Goal: Use online tool/utility: Utilize a website feature to perform a specific function

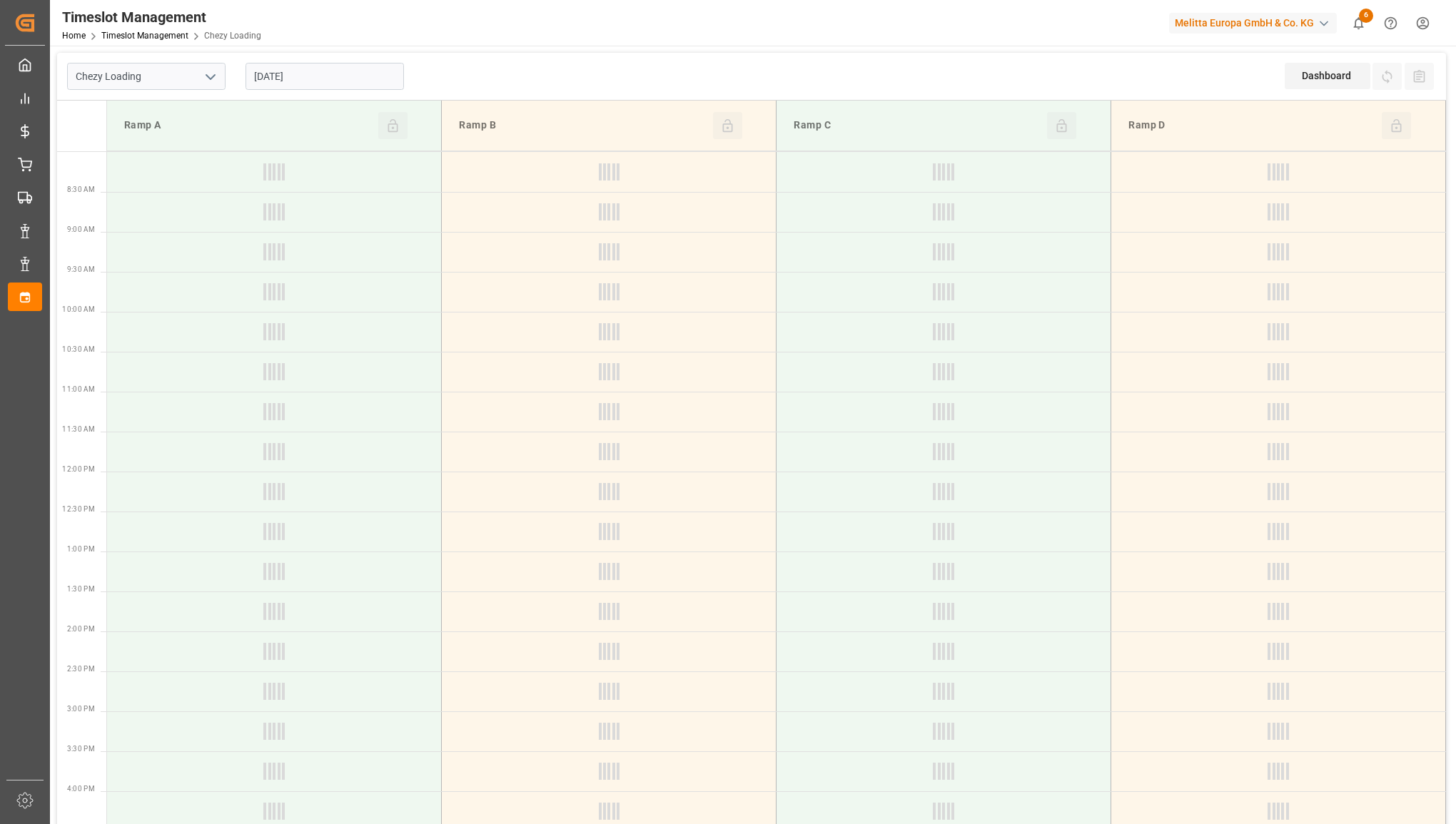
type input "Chezy Loading"
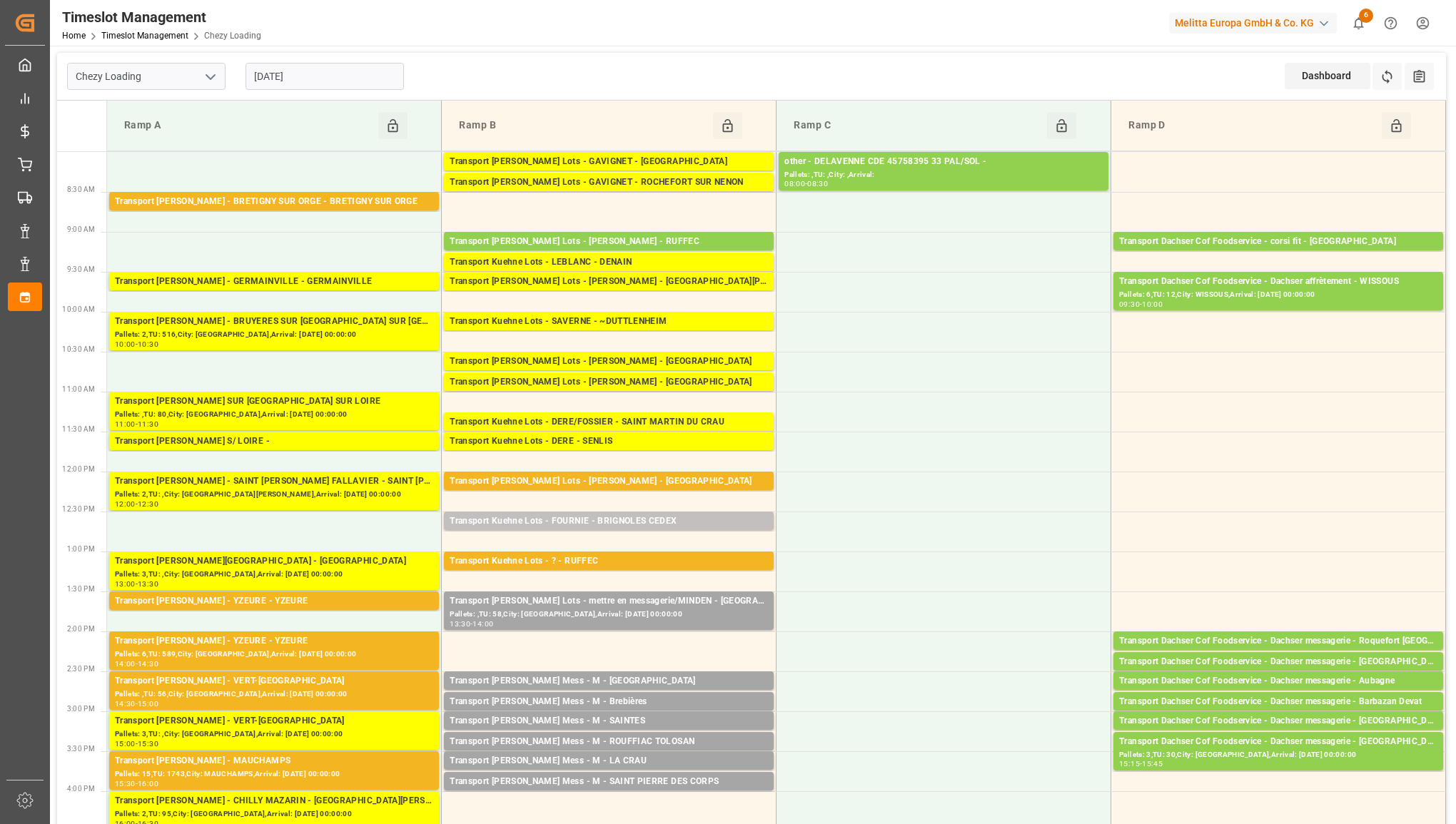
click at [364, 76] on input "[DATE]" at bounding box center [324, 76] width 158 height 27
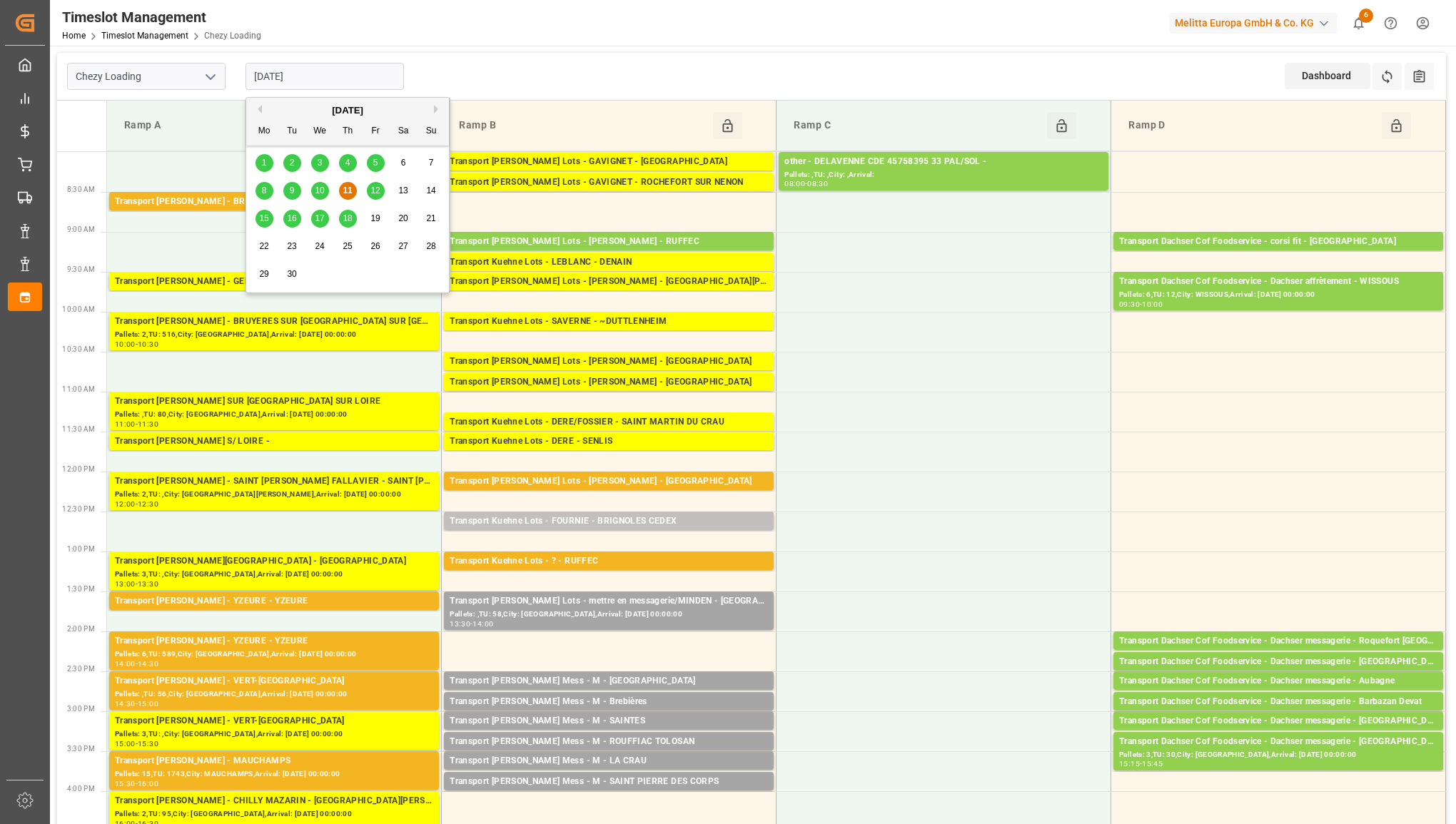
click at [372, 187] on span "12" at bounding box center [375, 190] width 9 height 10
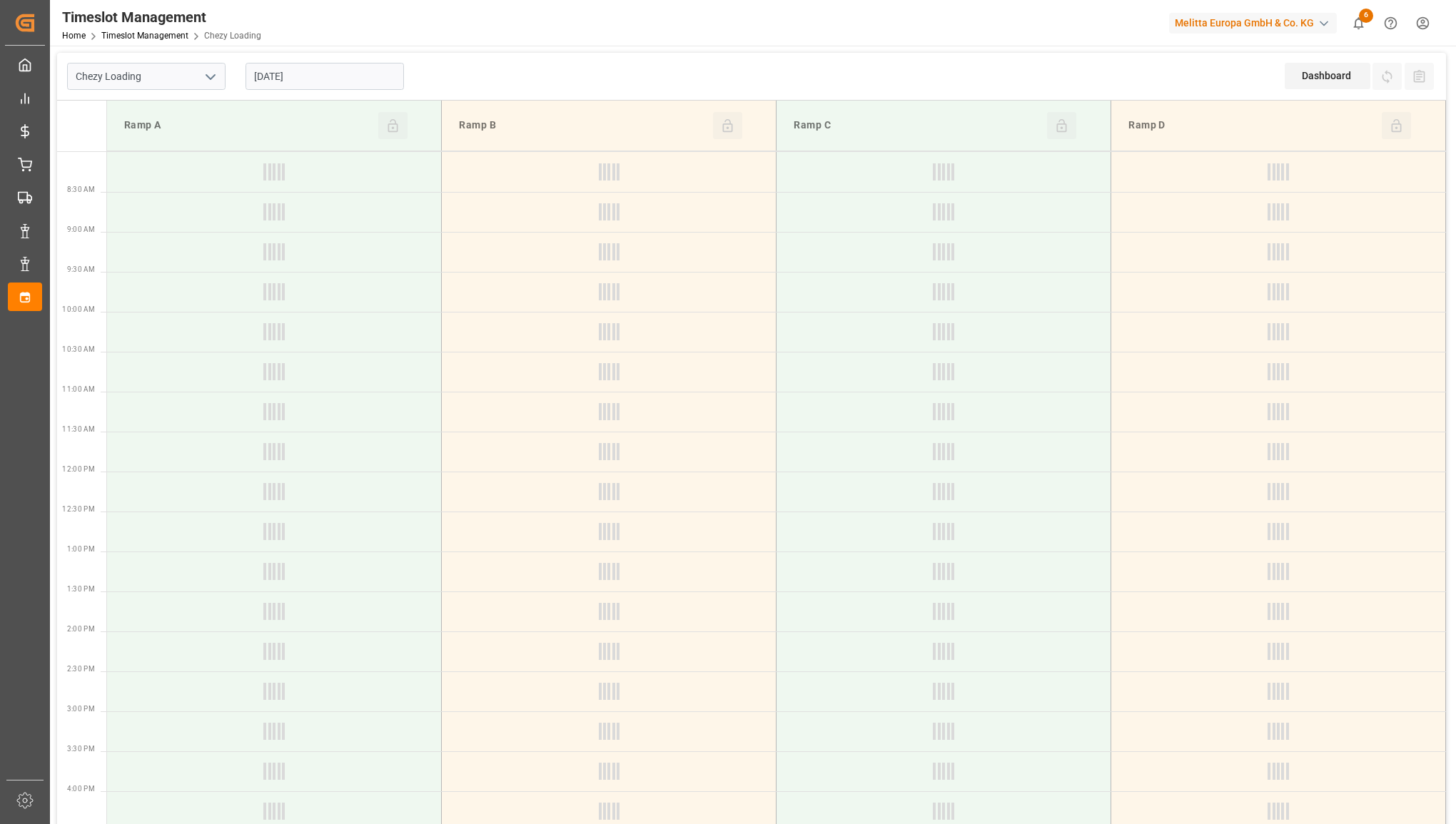
type input "[DATE]"
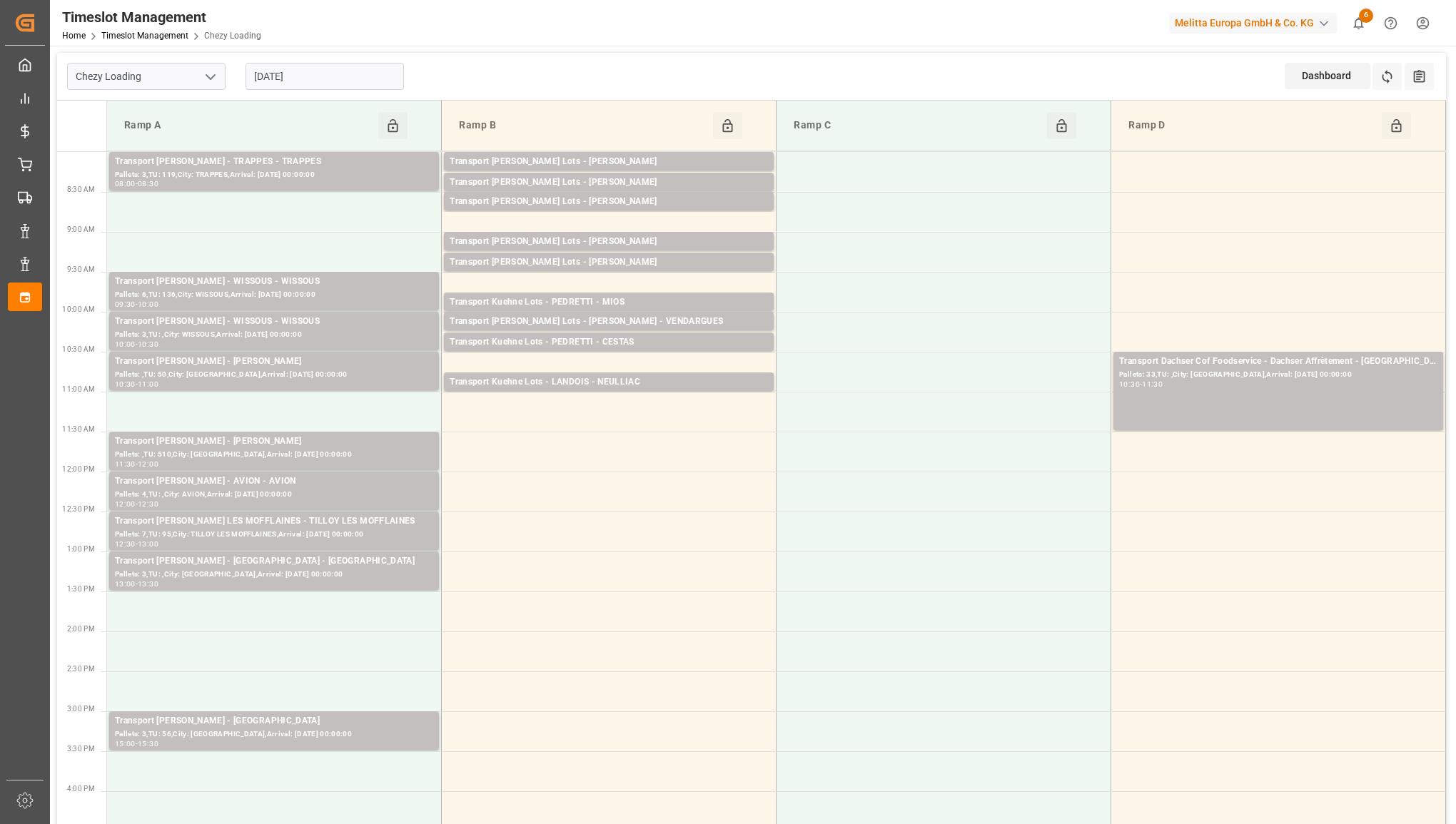
click at [214, 75] on polyline "open menu" at bounding box center [209, 77] width 8 height 5
click at [179, 130] on div "Chezy Unloading" at bounding box center [146, 140] width 157 height 32
type input "Chezy Unloading"
